Goal: Navigation & Orientation: Find specific page/section

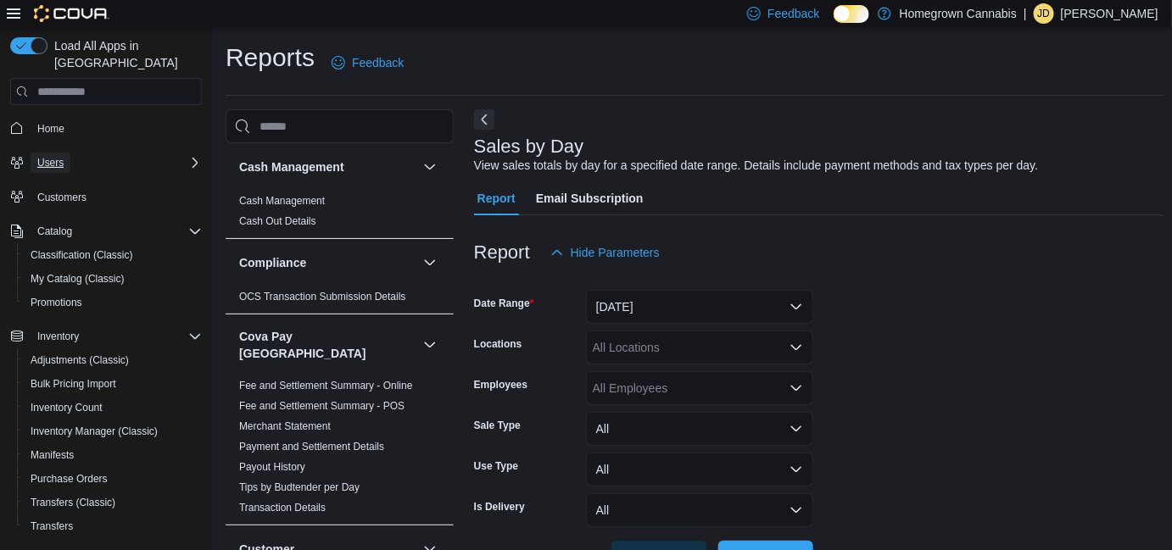
click at [37, 156] on span "Users" at bounding box center [50, 163] width 26 height 14
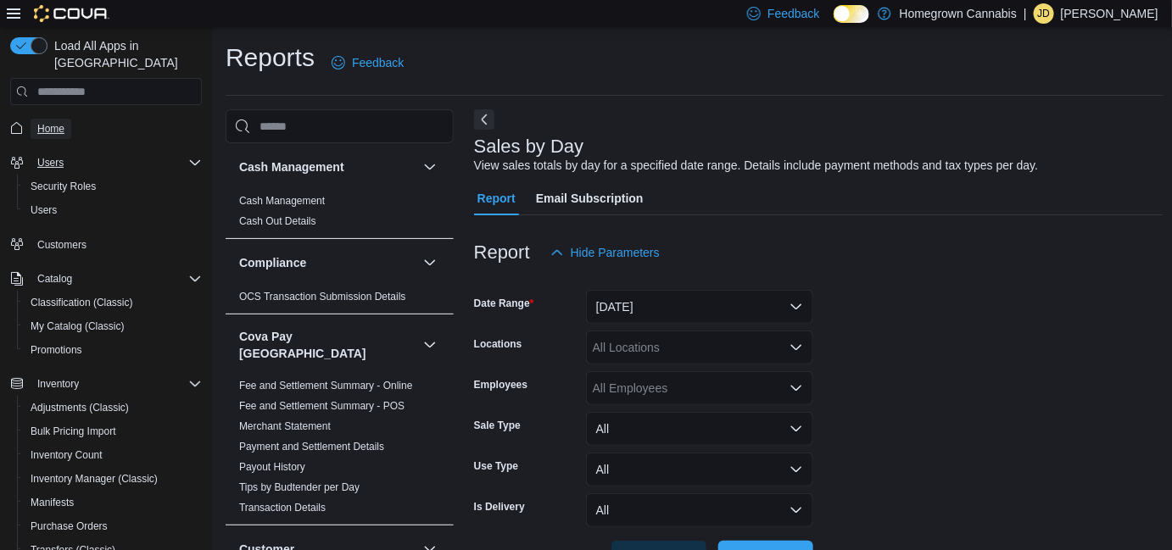
click at [43, 122] on span "Home" at bounding box center [50, 129] width 27 height 14
